Goal: Information Seeking & Learning: Learn about a topic

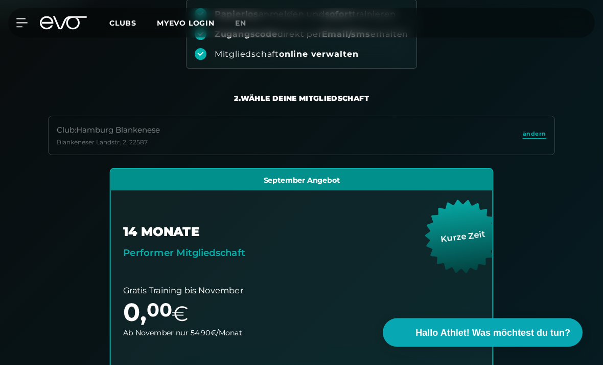
scroll to position [154, 0]
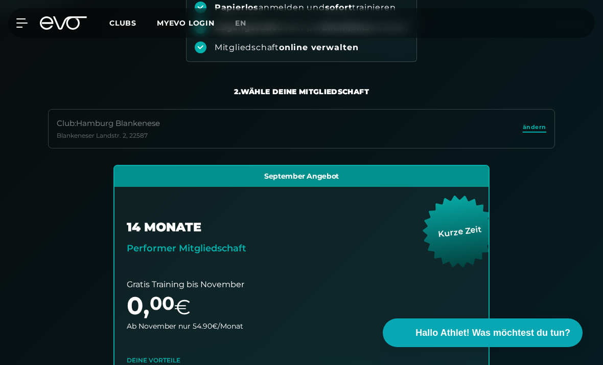
click at [542, 130] on span "ändern" at bounding box center [535, 127] width 24 height 9
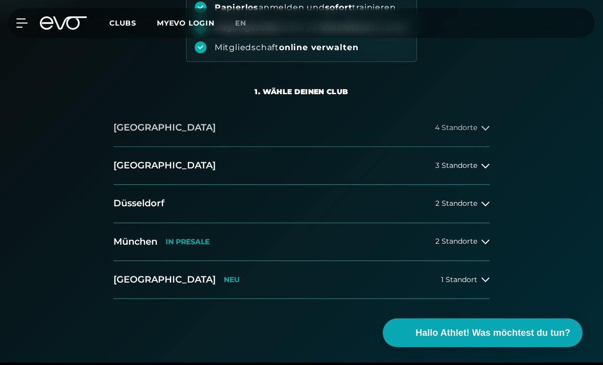
click at [347, 137] on button "[GEOGRAPHIC_DATA] 4 Standorte" at bounding box center [301, 128] width 376 height 38
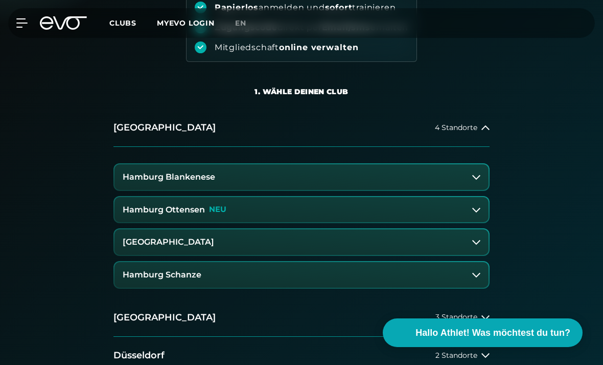
click at [335, 219] on button "Hamburg Ottensen NEU" at bounding box center [302, 210] width 374 height 26
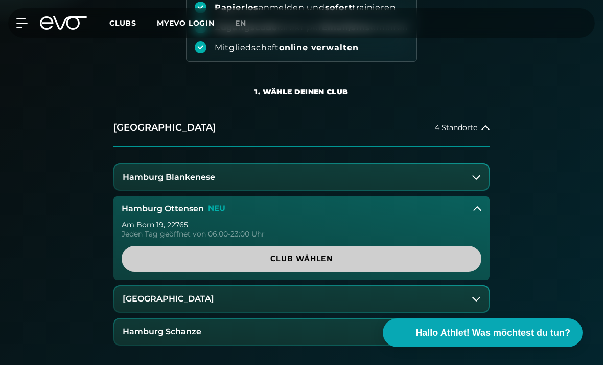
click at [322, 264] on link "Club wählen" at bounding box center [302, 258] width 360 height 26
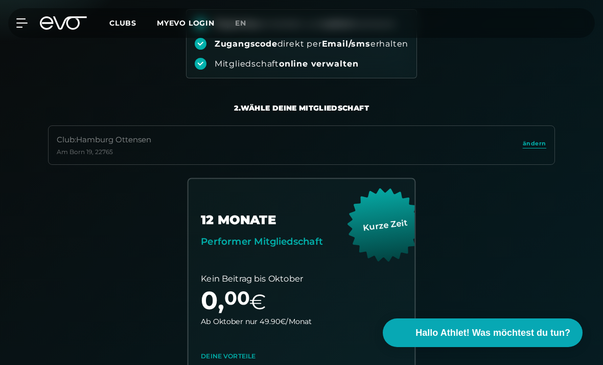
scroll to position [136, 0]
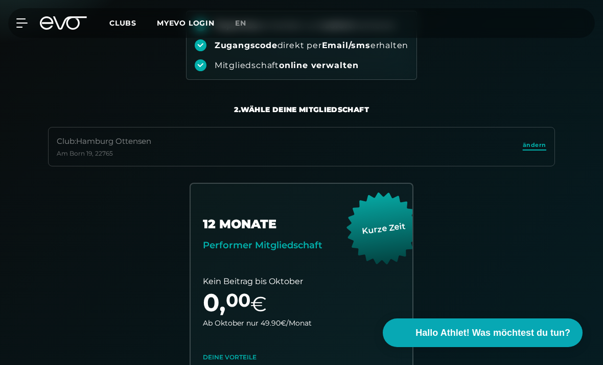
click at [537, 145] on span "ändern" at bounding box center [535, 145] width 24 height 9
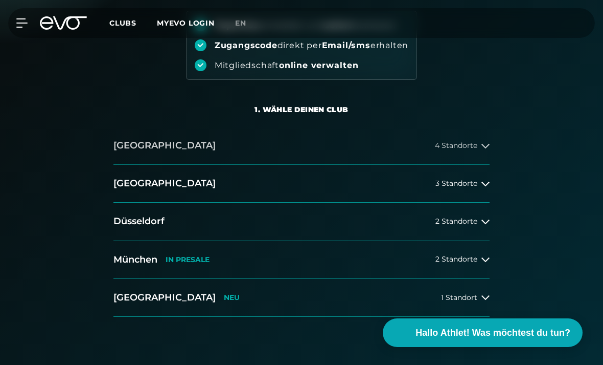
click at [359, 146] on button "[GEOGRAPHIC_DATA] 4 Standorte" at bounding box center [301, 146] width 376 height 38
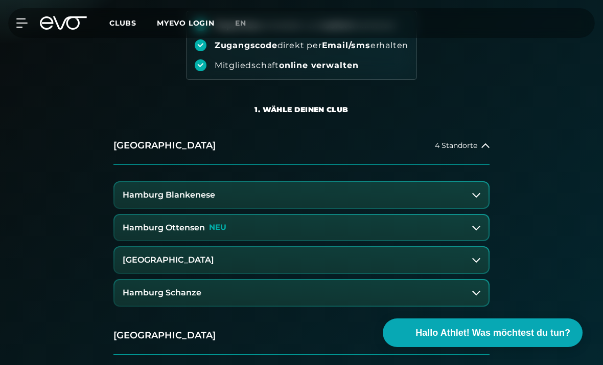
click at [284, 268] on button "[GEOGRAPHIC_DATA]" at bounding box center [302, 260] width 374 height 26
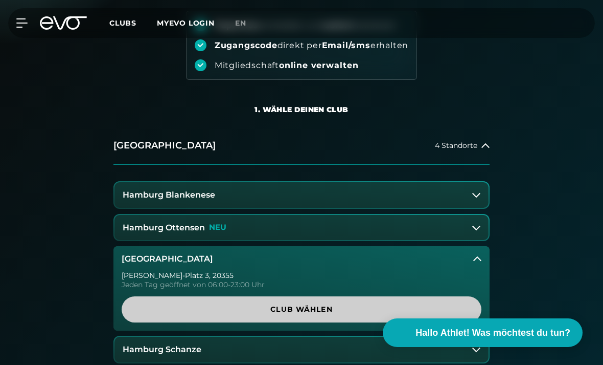
click at [292, 307] on span "Club wählen" at bounding box center [301, 309] width 335 height 11
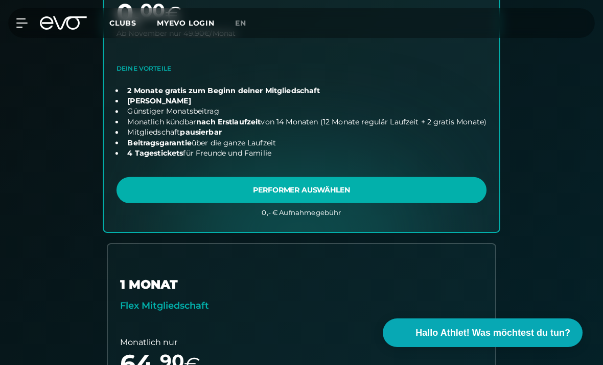
scroll to position [0, 0]
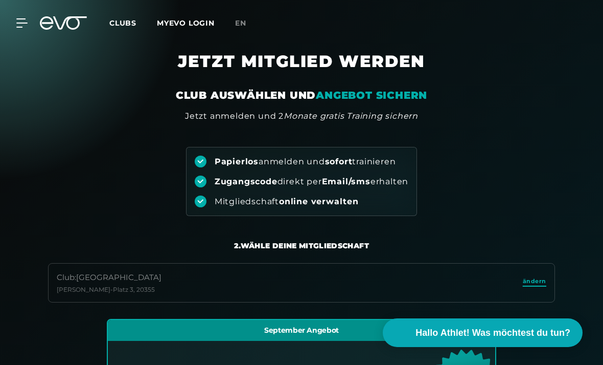
click at [536, 283] on span "ändern" at bounding box center [535, 281] width 24 height 9
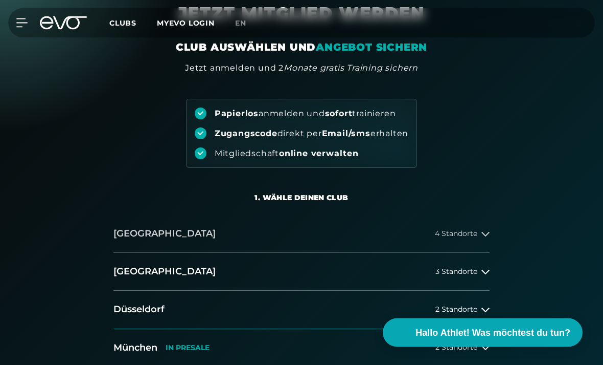
scroll to position [48, 0]
click at [351, 236] on button "[GEOGRAPHIC_DATA] 4 Standorte" at bounding box center [301, 234] width 376 height 38
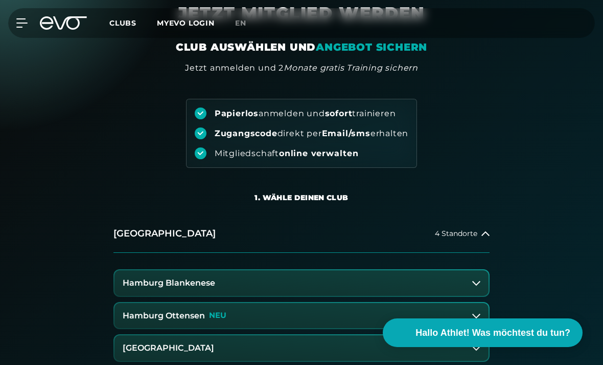
scroll to position [103, 0]
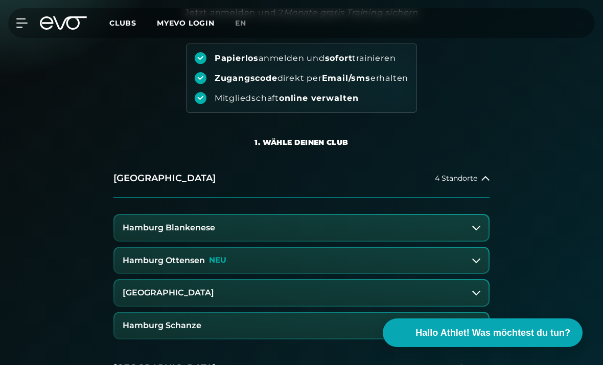
click at [258, 334] on button "Hamburg Schanze" at bounding box center [302, 325] width 374 height 26
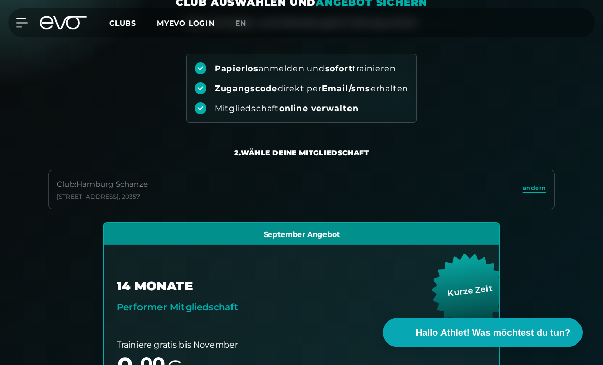
scroll to position [93, 0]
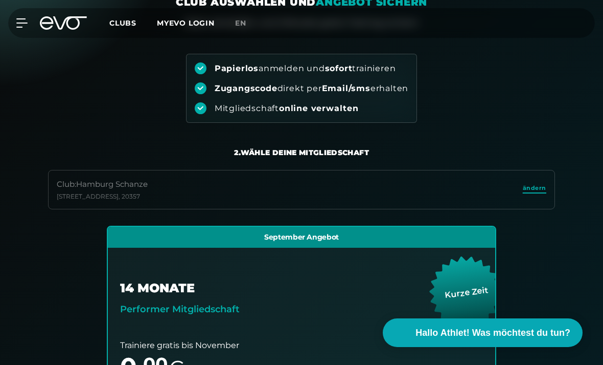
click at [541, 188] on span "ändern" at bounding box center [535, 188] width 24 height 9
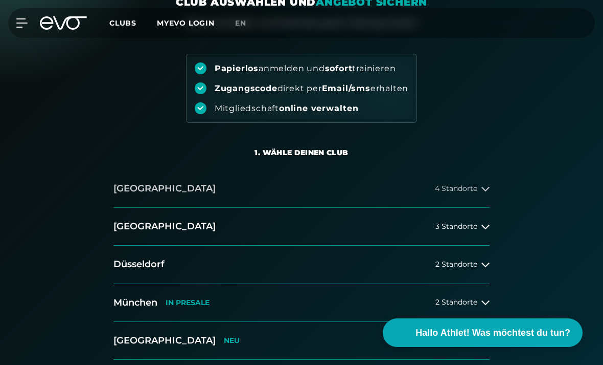
click at [420, 191] on button "[GEOGRAPHIC_DATA] 4 Standorte" at bounding box center [301, 189] width 376 height 38
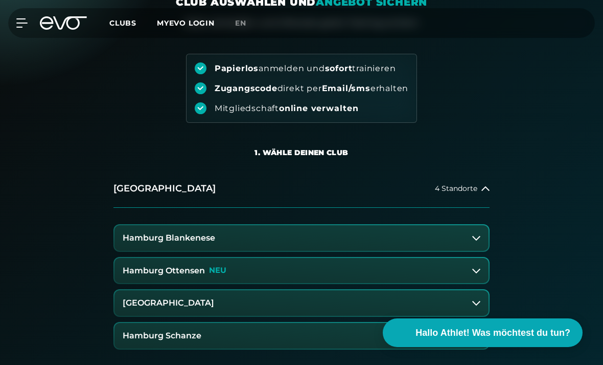
click at [355, 244] on button "Hamburg Blankenese" at bounding box center [302, 238] width 374 height 26
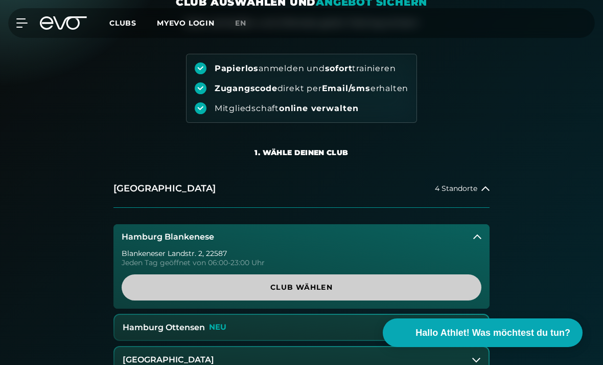
click at [352, 283] on span "Club wählen" at bounding box center [301, 287] width 335 height 11
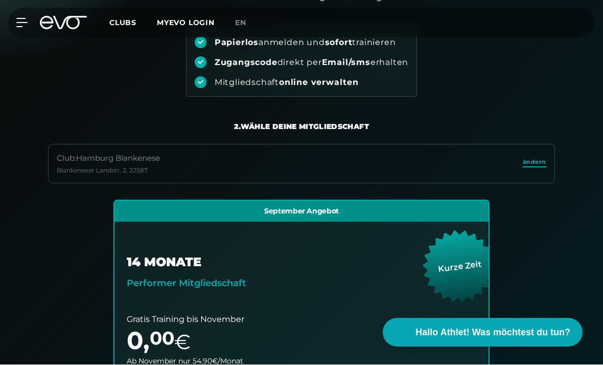
scroll to position [119, 0]
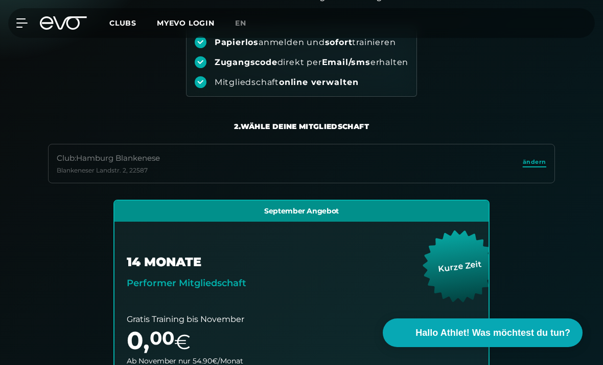
click at [542, 161] on span "ändern" at bounding box center [535, 161] width 24 height 9
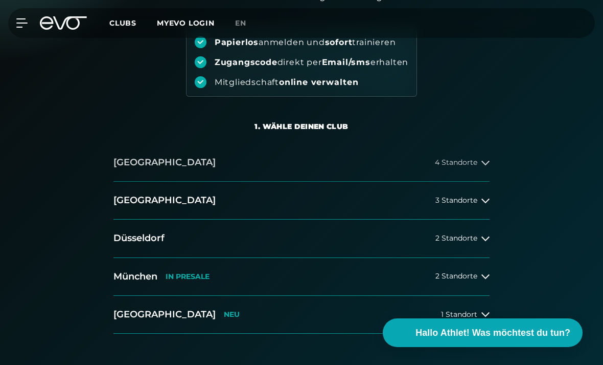
click at [396, 168] on button "[GEOGRAPHIC_DATA] 4 Standorte" at bounding box center [301, 163] width 376 height 38
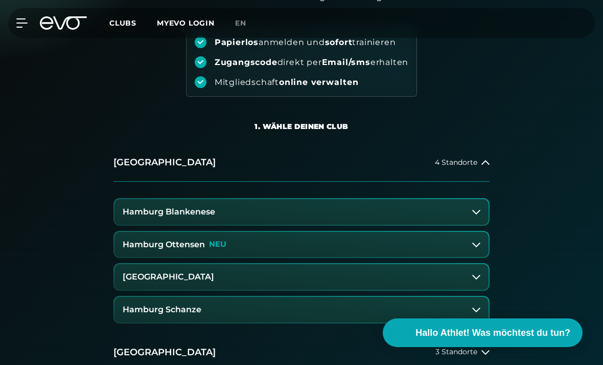
click at [361, 256] on button "Hamburg Ottensen NEU" at bounding box center [302, 245] width 374 height 26
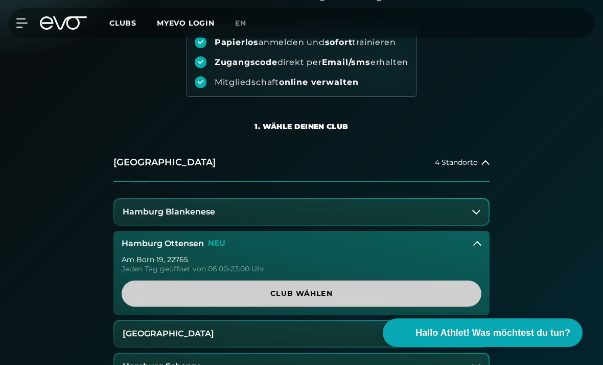
click at [394, 292] on span "Club wählen" at bounding box center [301, 293] width 335 height 11
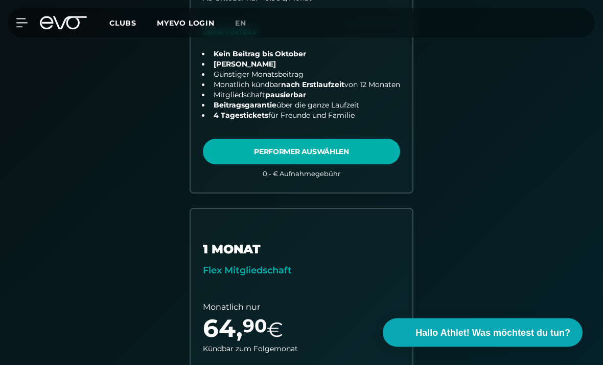
scroll to position [461, 0]
click at [174, 23] on link "MYEVO LOGIN" at bounding box center [186, 22] width 58 height 9
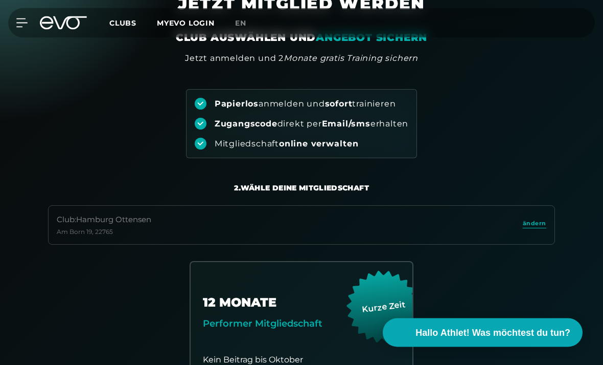
scroll to position [59, 0]
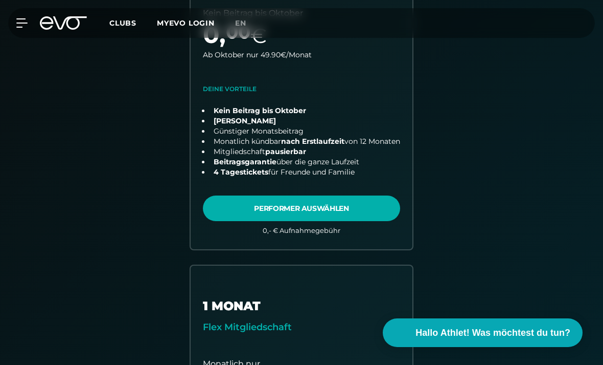
scroll to position [394, 0]
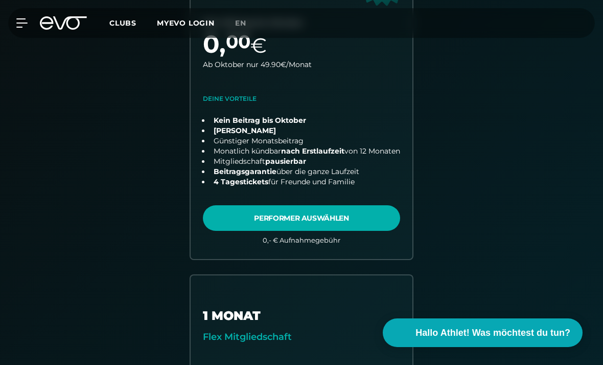
click at [130, 26] on span "Clubs" at bounding box center [122, 22] width 27 height 9
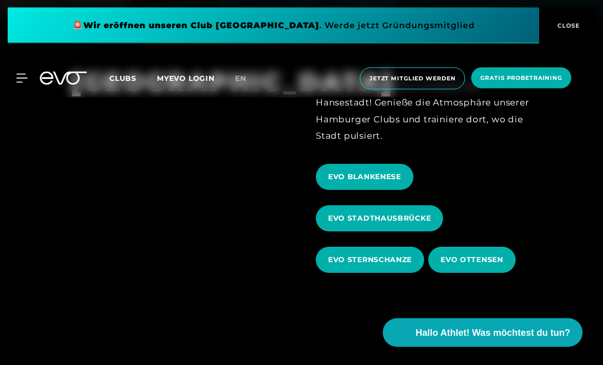
scroll to position [335, 0]
click at [388, 190] on span "EVO BLANKENESE" at bounding box center [365, 177] width 98 height 26
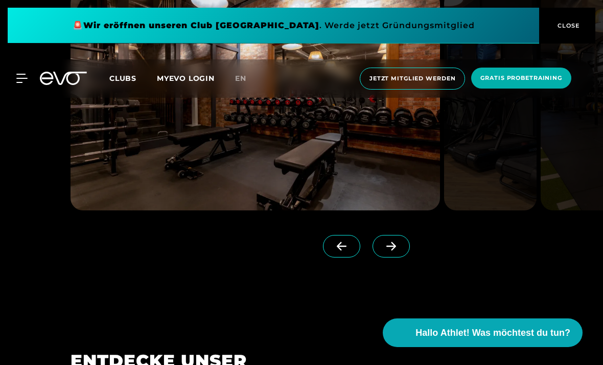
scroll to position [866, 0]
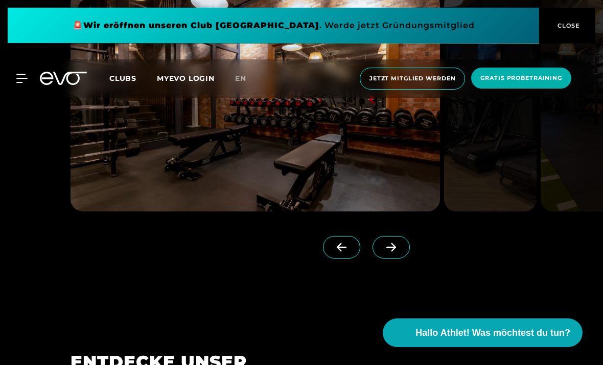
click at [396, 252] on icon at bounding box center [391, 246] width 18 height 9
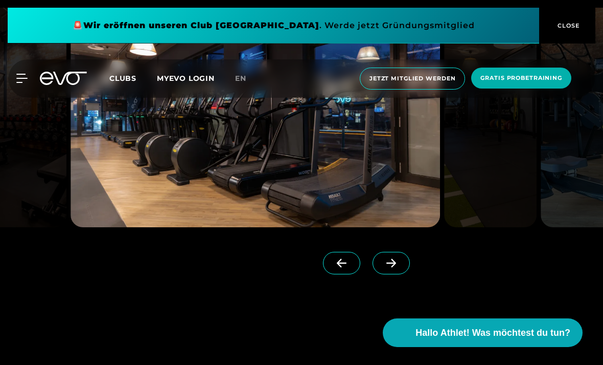
scroll to position [849, 0]
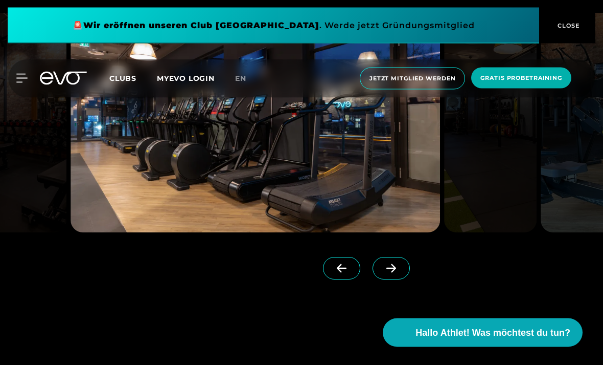
click at [394, 273] on icon at bounding box center [392, 268] width 10 height 9
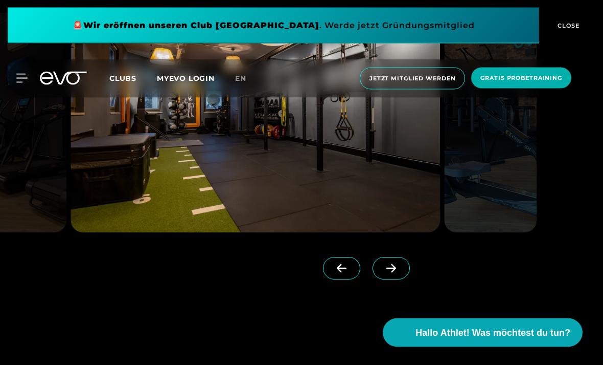
scroll to position [845, 0]
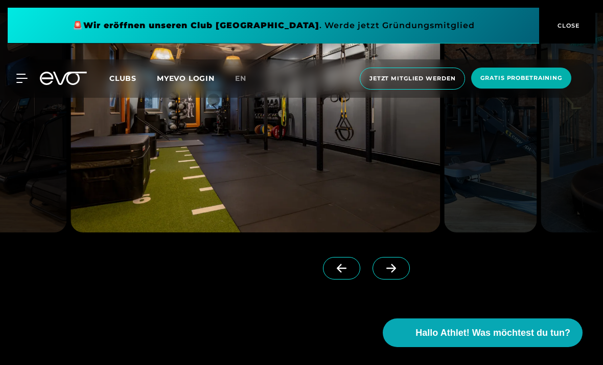
click at [392, 279] on span at bounding box center [391, 268] width 37 height 22
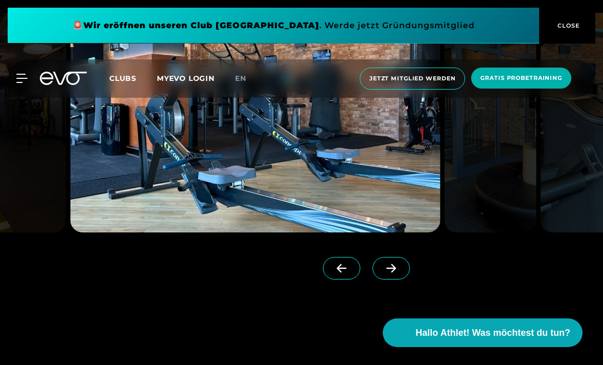
click at [389, 272] on icon at bounding box center [391, 267] width 18 height 9
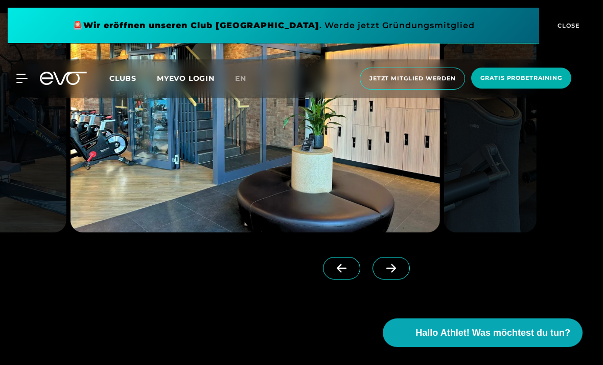
click at [381, 279] on span at bounding box center [391, 268] width 37 height 22
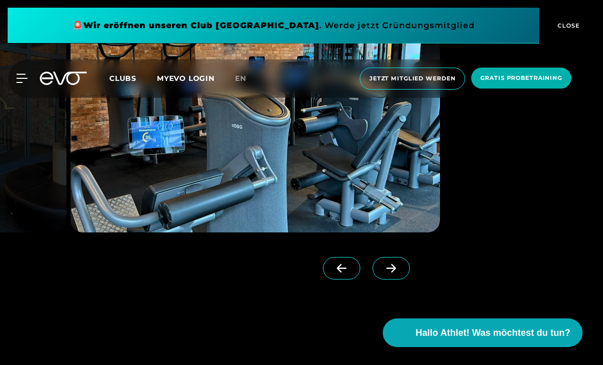
click at [393, 279] on span at bounding box center [391, 268] width 37 height 22
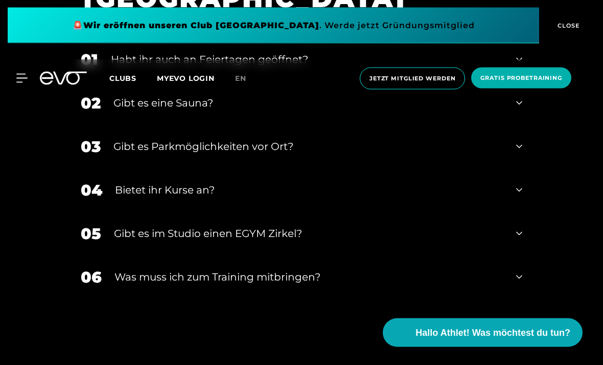
scroll to position [3207, 0]
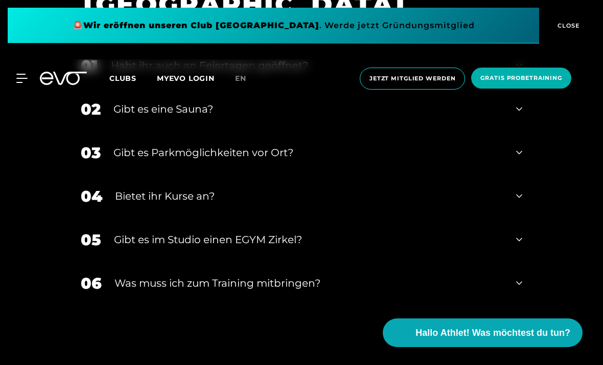
click at [495, 117] on div "Gibt es eine Sauna?" at bounding box center [308, 108] width 390 height 15
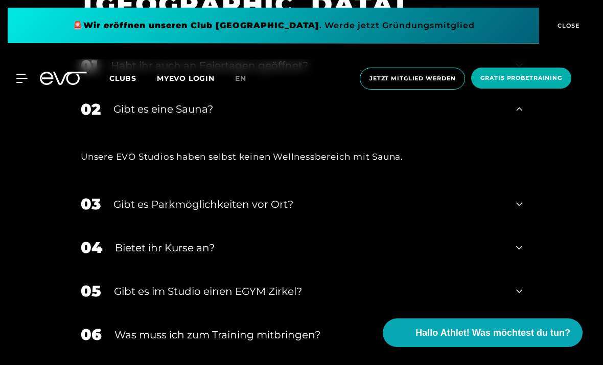
click at [517, 72] on icon at bounding box center [519, 65] width 6 height 12
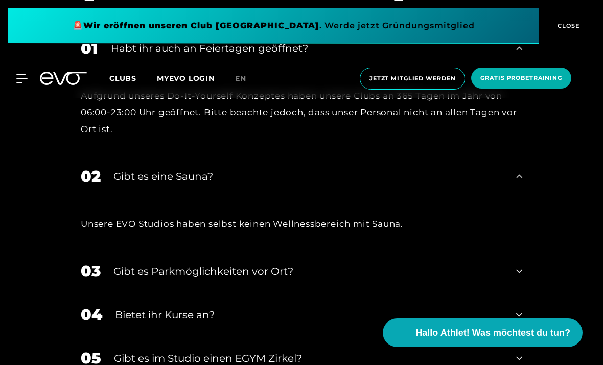
scroll to position [3221, 0]
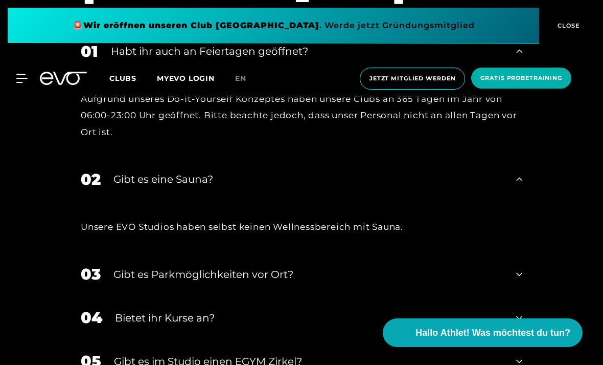
click at [530, 73] on div "01 Habt ihr auch an Feiertagen geöffnet?" at bounding box center [302, 51] width 462 height 43
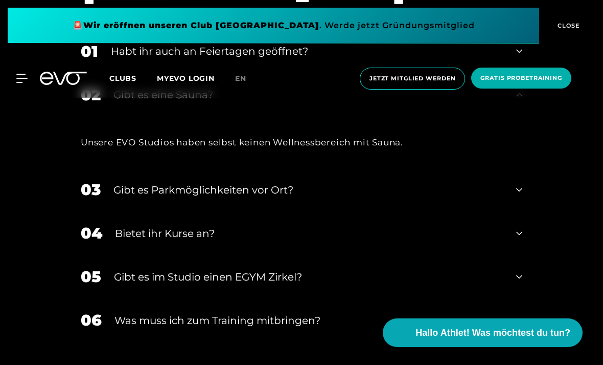
click at [522, 101] on icon at bounding box center [519, 94] width 6 height 12
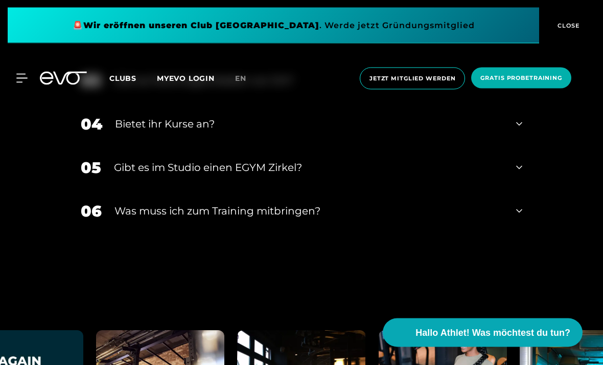
click at [525, 146] on div "04 Bietet ihr [DEMOGRAPHIC_DATA]?" at bounding box center [302, 124] width 462 height 43
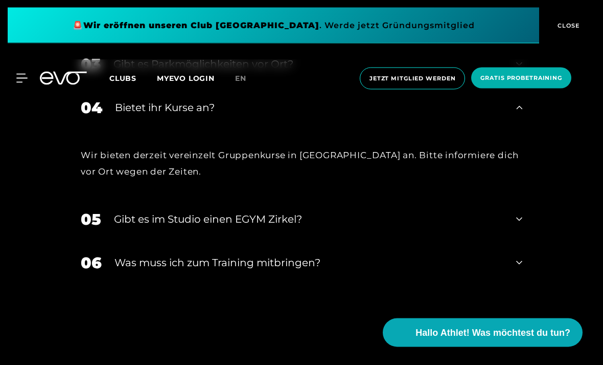
click at [528, 130] on div "04 Bietet ihr [DEMOGRAPHIC_DATA]?" at bounding box center [302, 107] width 462 height 43
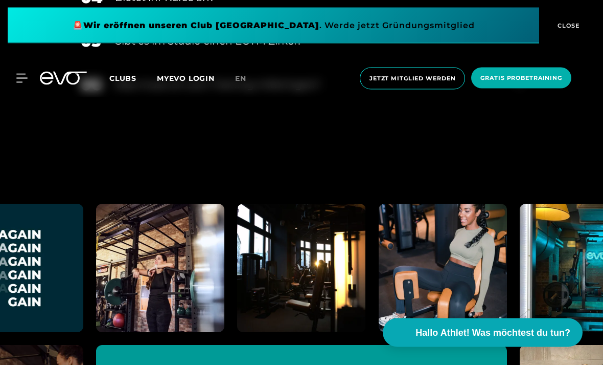
scroll to position [3411, 0]
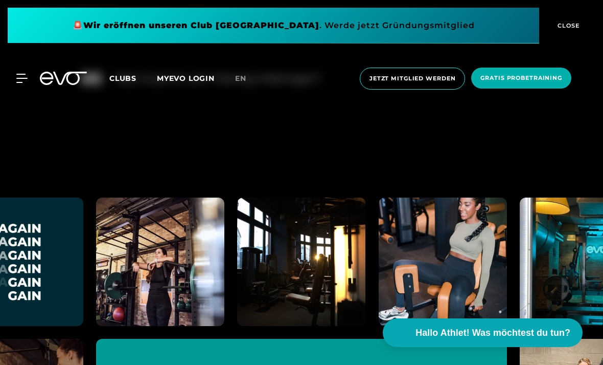
click at [517, 84] on icon at bounding box center [519, 78] width 6 height 12
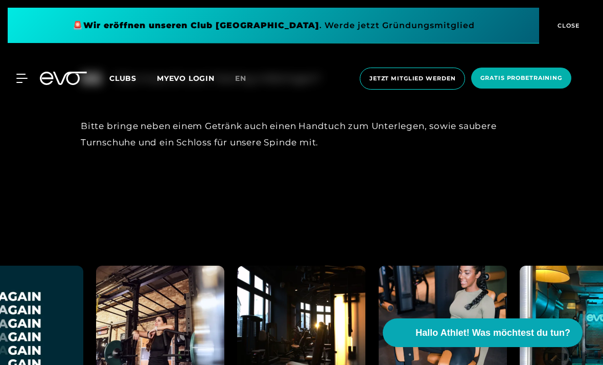
click at [531, 100] on div "06 Was muss ich zum Training mitbringen?" at bounding box center [302, 78] width 462 height 43
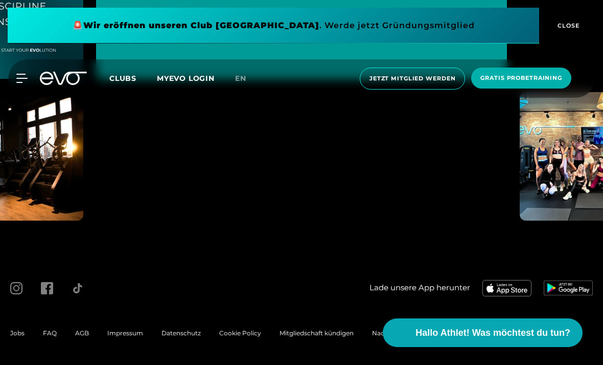
scroll to position [3984, 0]
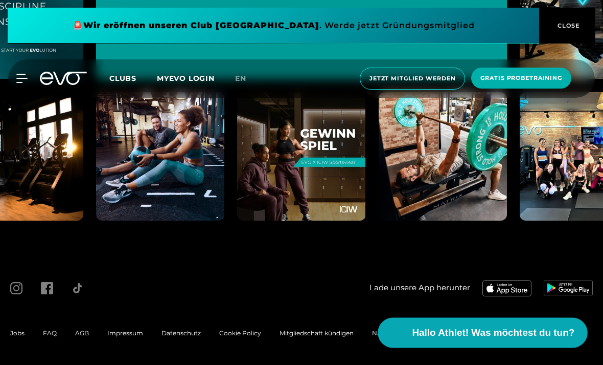
click at [511, 339] on span "Hallo Athlet! Was möchtest du tun?" at bounding box center [494, 332] width 163 height 14
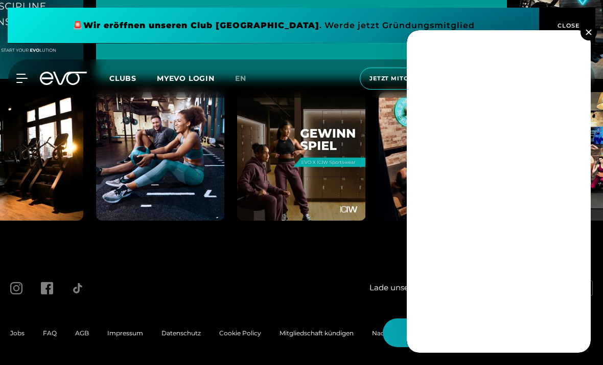
click at [583, 40] on button at bounding box center [589, 32] width 16 height 16
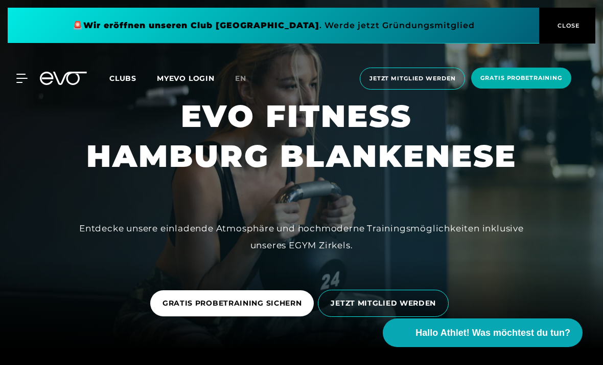
scroll to position [0, 0]
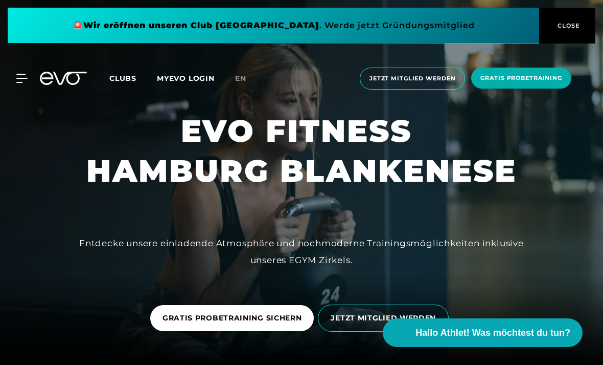
click at [566, 33] on button "CLOSE" at bounding box center [567, 26] width 56 height 36
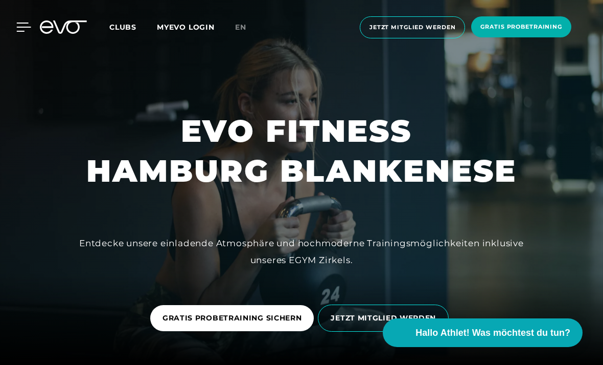
click at [24, 29] on icon at bounding box center [23, 26] width 15 height 9
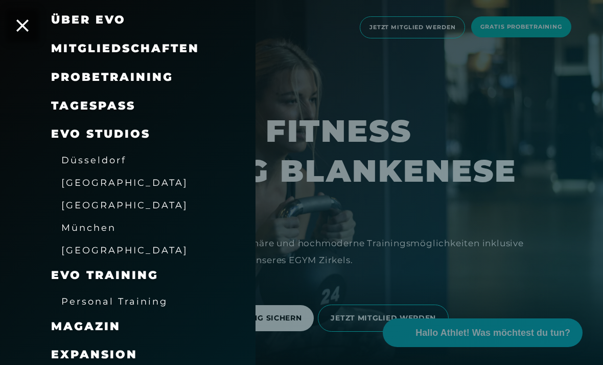
scroll to position [79, 0]
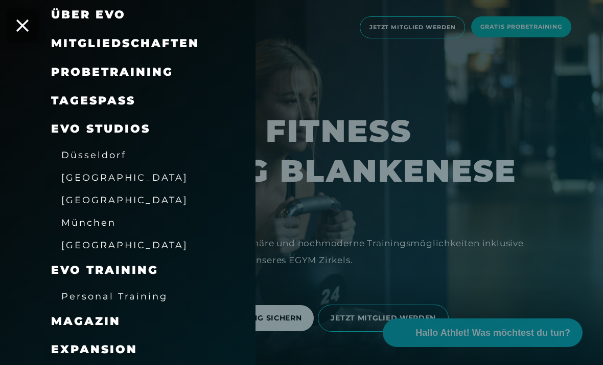
click at [300, 167] on div at bounding box center [301, 182] width 603 height 365
